Goal: Task Accomplishment & Management: Manage account settings

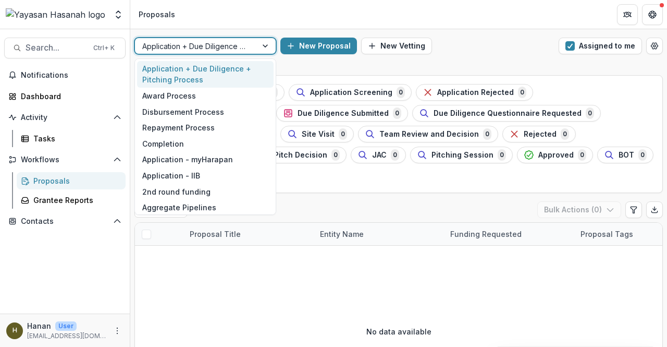
click at [212, 40] on div at bounding box center [195, 46] width 107 height 13
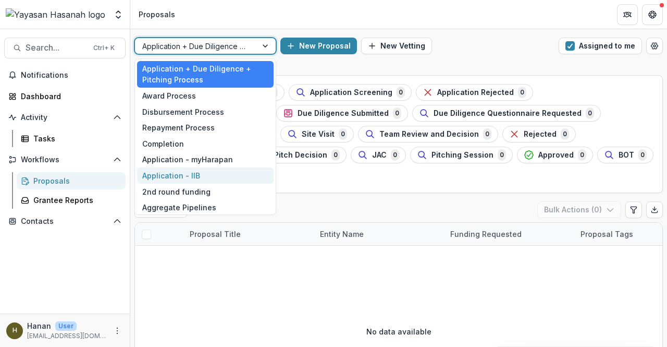
click at [206, 167] on div "Application - IIB" at bounding box center [205, 175] width 137 height 16
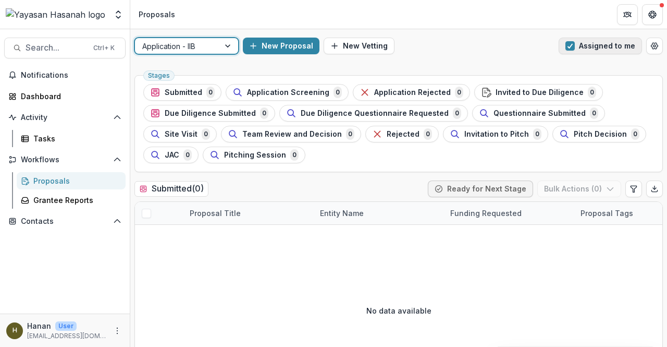
click at [576, 45] on button "Assigned to me" at bounding box center [600, 46] width 83 height 17
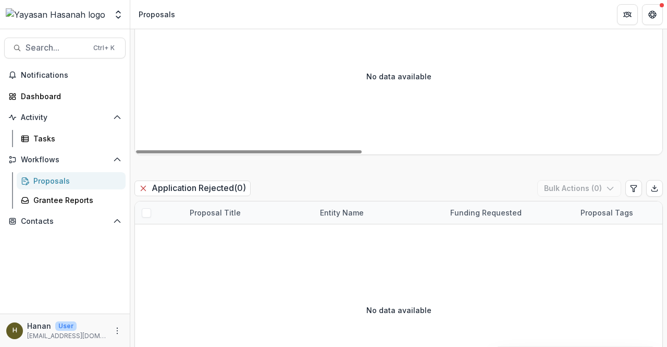
scroll to position [469, 0]
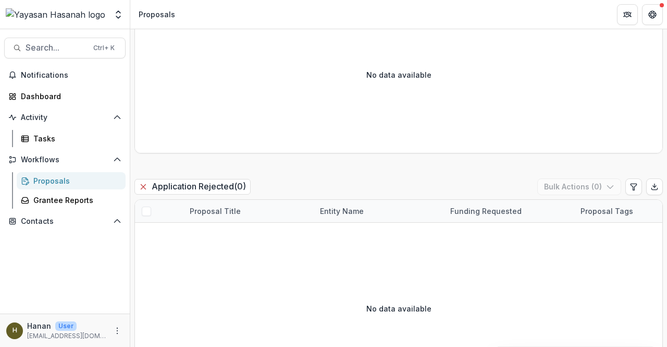
click at [60, 183] on div "Proposals" at bounding box center [75, 180] width 84 height 11
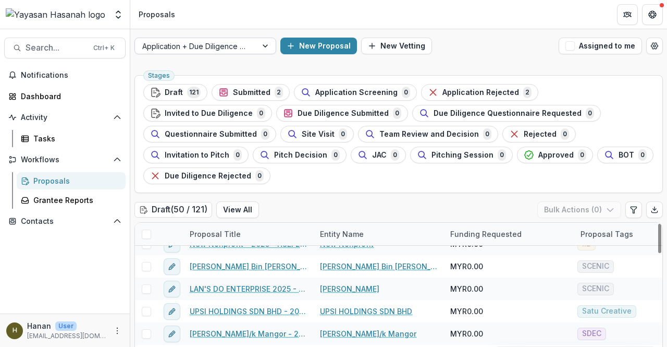
click at [208, 51] on div at bounding box center [195, 46] width 107 height 13
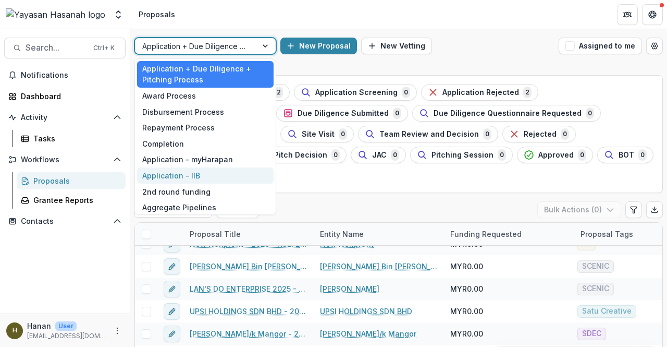
click at [221, 174] on div "Application - IIB" at bounding box center [205, 175] width 137 height 16
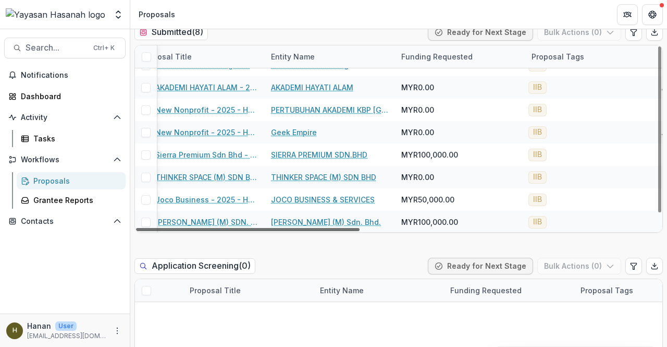
scroll to position [15, 0]
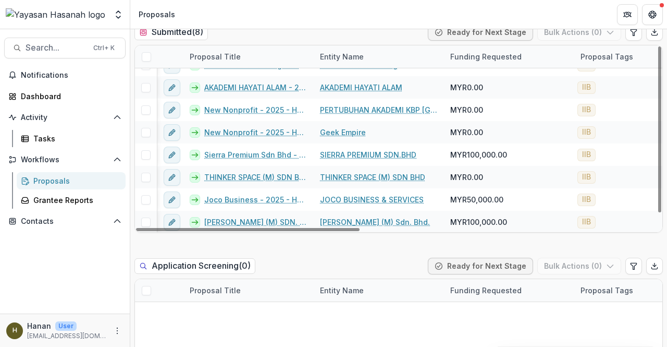
drag, startPoint x: 350, startPoint y: 229, endPoint x: 324, endPoint y: 245, distance: 30.4
click at [324, 231] on div at bounding box center [248, 229] width 224 height 3
click at [334, 263] on div "Application Screening ( 0 ) Ready for Next Stage Bulk Actions ( 0 )" at bounding box center [398, 267] width 528 height 21
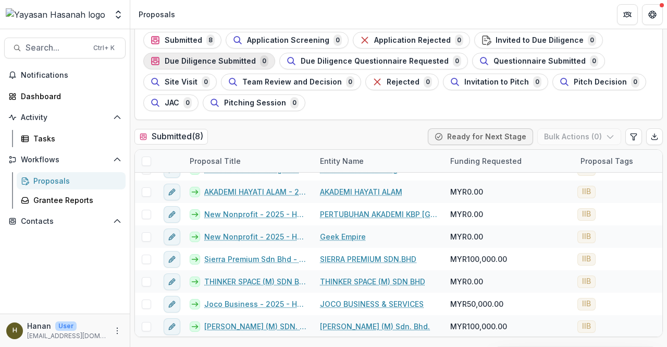
click at [223, 54] on button "Due Diligence Submitted 0" at bounding box center [209, 61] width 132 height 17
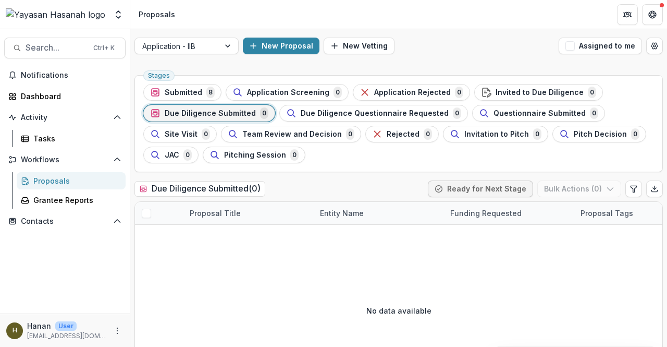
click at [440, 17] on header "Proposals" at bounding box center [398, 14] width 537 height 29
